Goal: Transaction & Acquisition: Purchase product/service

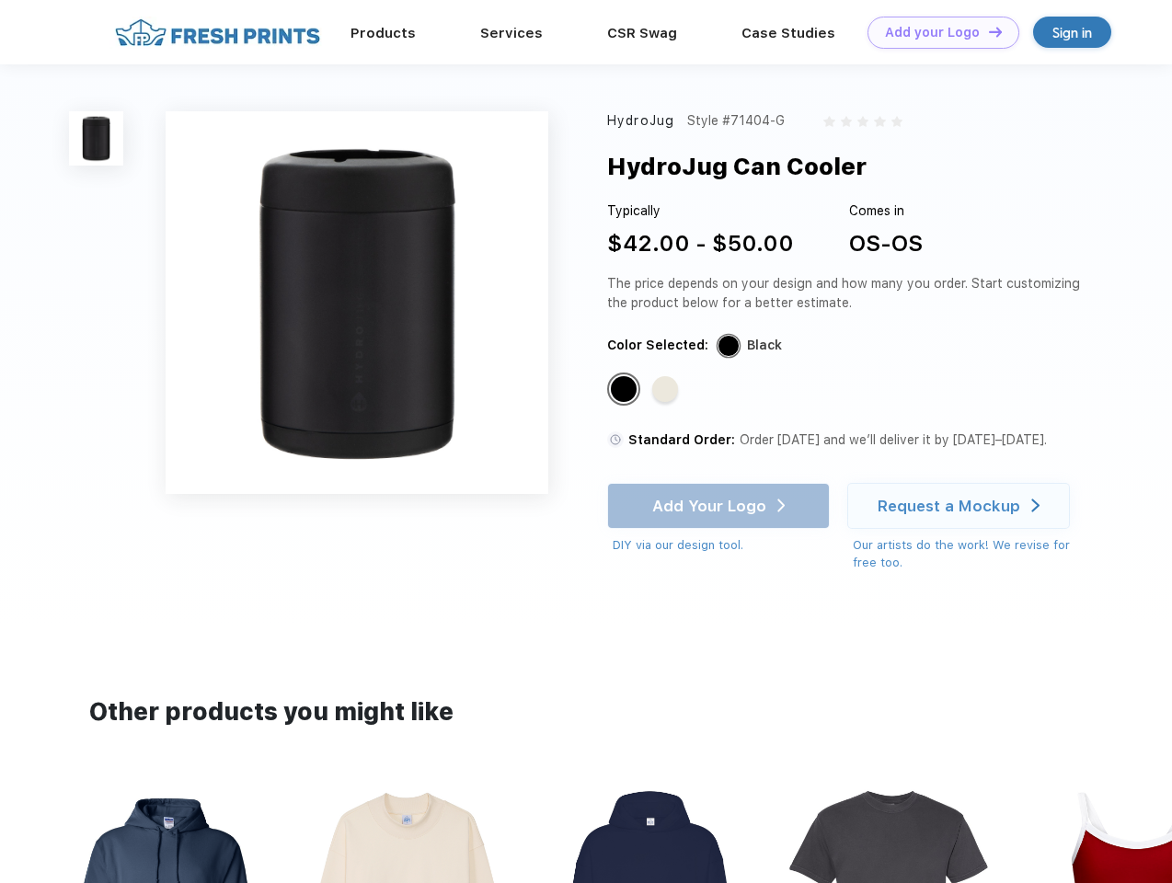
click at [937, 32] on link "Add your Logo Design Tool" at bounding box center [944, 33] width 152 height 32
click at [0, 0] on div "Design Tool" at bounding box center [0, 0] width 0 height 0
click at [987, 31] on link "Add your Logo Design Tool" at bounding box center [944, 33] width 152 height 32
click at [97, 138] on img at bounding box center [96, 138] width 54 height 54
click at [626, 390] on div "Standard Color" at bounding box center [624, 389] width 26 height 26
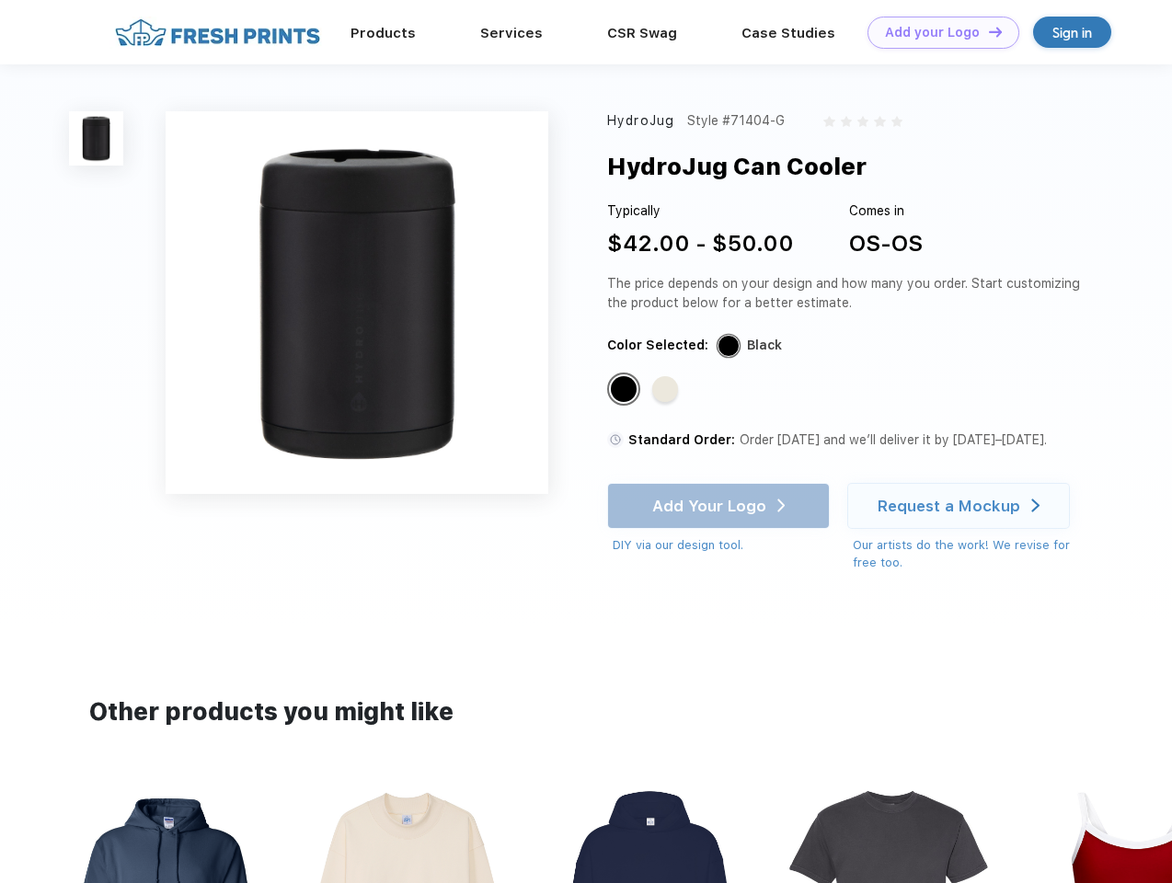
click at [667, 390] on div "Standard Color" at bounding box center [665, 389] width 26 height 26
click at [721, 506] on div "Add Your Logo DIY via our design tool. Ah shoot! This product isn't up in our d…" at bounding box center [718, 519] width 223 height 72
click at [962, 506] on div "Request a Mockup" at bounding box center [949, 506] width 143 height 18
